Goal: Information Seeking & Learning: Learn about a topic

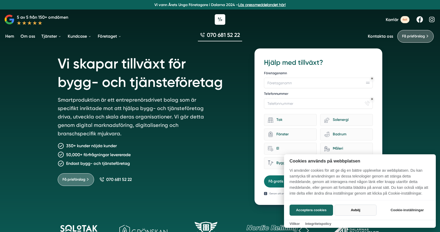
click at [359, 209] on button "Avböj" at bounding box center [356, 210] width 42 height 11
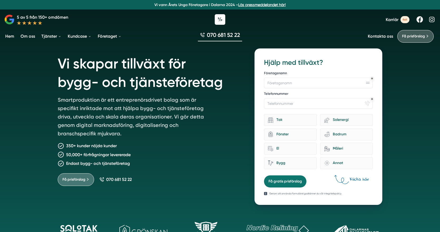
click at [219, 134] on div "Vi skapar tillväxt för bygg- och tjänsteföretag Smartproduktion är ett entrepre…" at bounding box center [150, 127] width 184 height 157
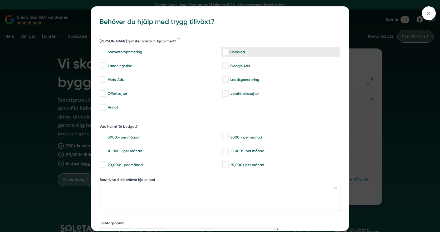
click at [228, 52] on input "Hemsida" at bounding box center [225, 52] width 6 height 5
checkbox input "true"
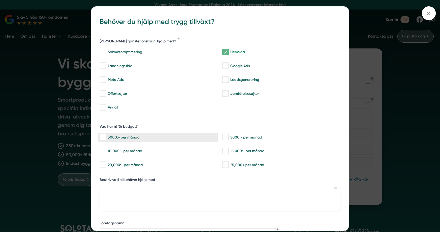
click at [114, 137] on div "3000:- per månad" at bounding box center [158, 137] width 117 height 5
click at [106, 137] on input "3000:- per månad" at bounding box center [103, 137] width 6 height 5
checkbox input "true"
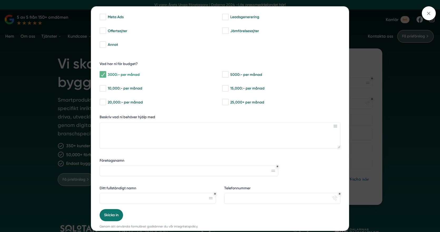
scroll to position [74, 0]
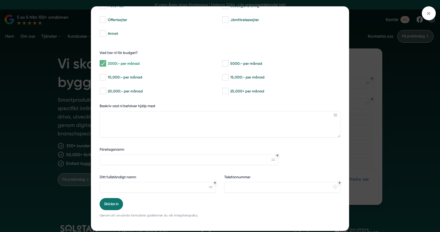
click at [427, 11] on icon at bounding box center [429, 14] width 6 height 6
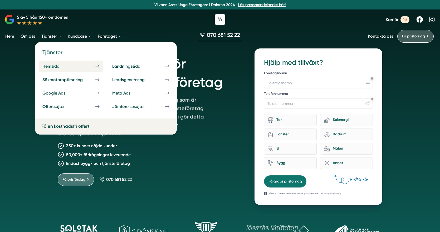
click at [61, 68] on div "Hemsida" at bounding box center [57, 66] width 30 height 5
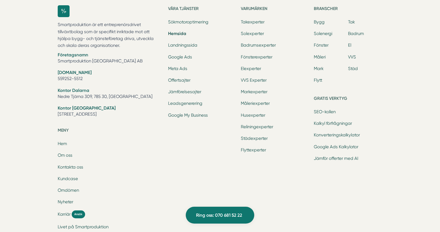
scroll to position [1988, 0]
